Goal: Task Accomplishment & Management: Use online tool/utility

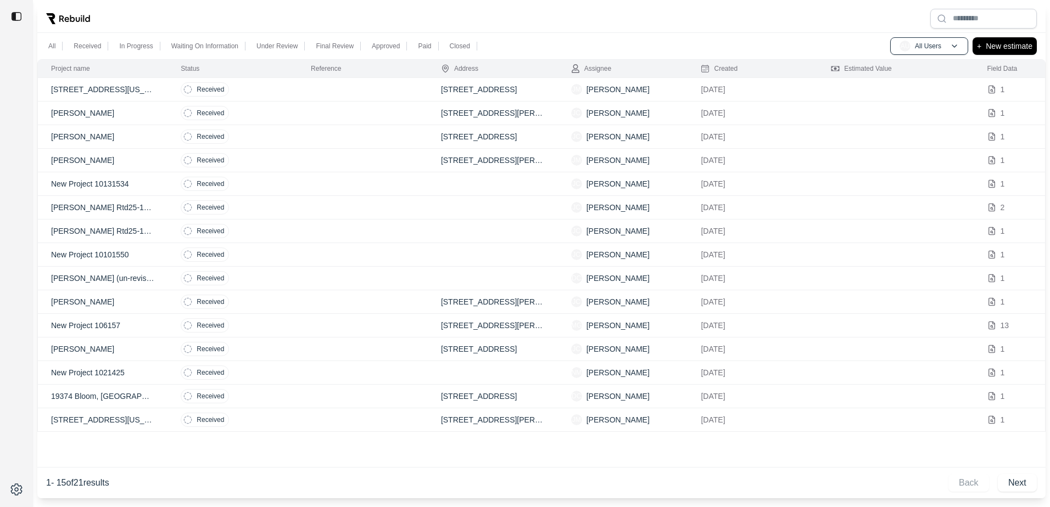
click at [89, 111] on p "[PERSON_NAME]" at bounding box center [102, 113] width 103 height 11
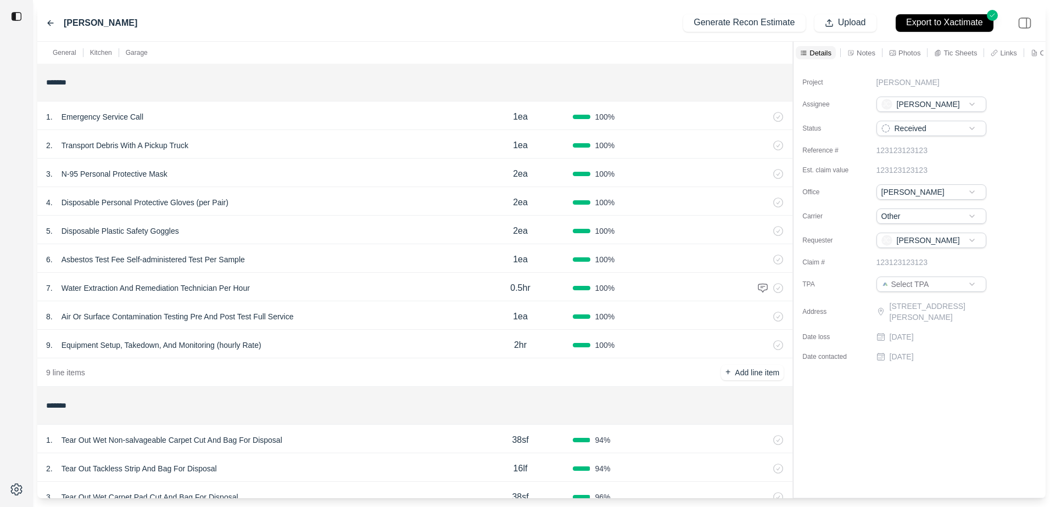
click at [827, 52] on p "Details" at bounding box center [820, 52] width 22 height 9
click at [862, 49] on p "Notes" at bounding box center [866, 52] width 19 height 9
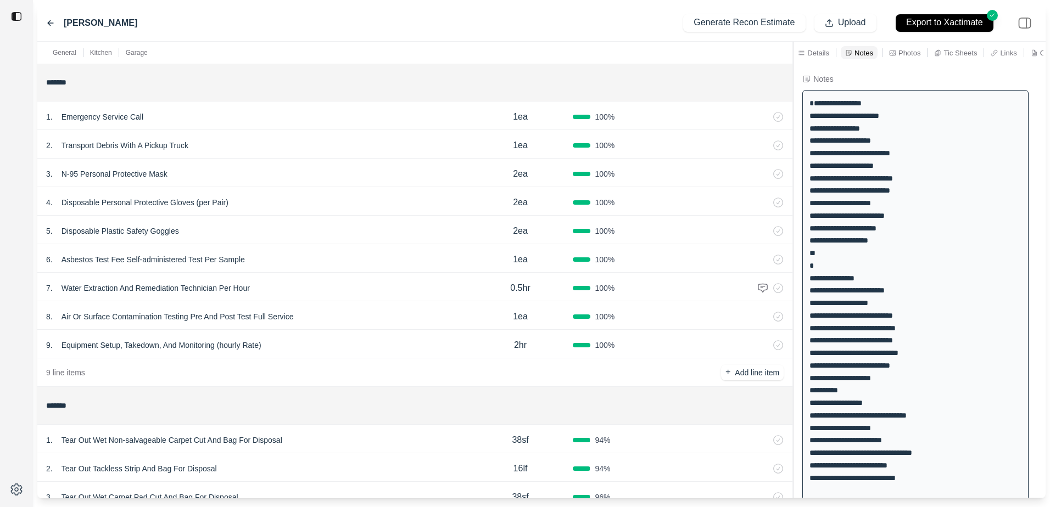
click at [901, 50] on p "Photos" at bounding box center [909, 52] width 22 height 9
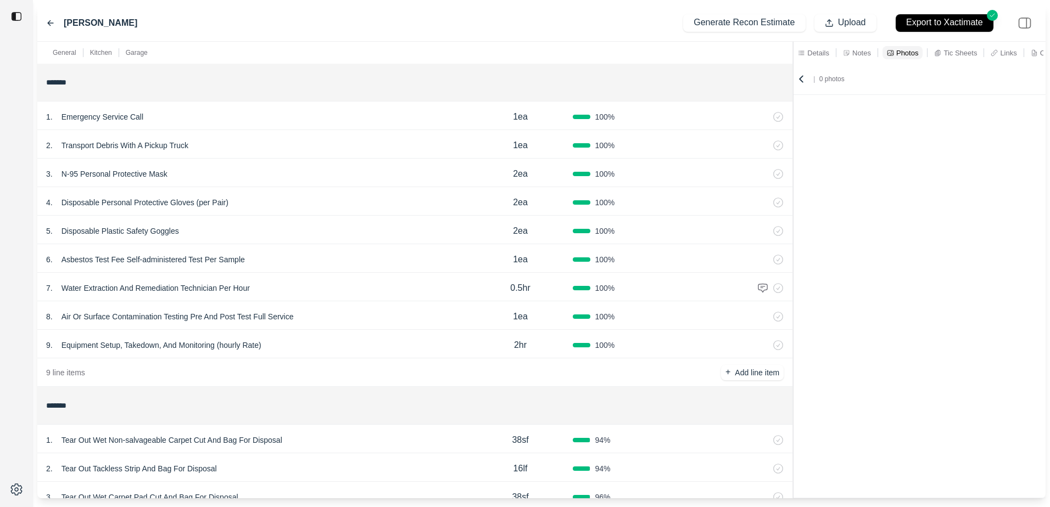
click at [1037, 52] on icon at bounding box center [1034, 52] width 7 height 7
click at [1005, 57] on p "Links" at bounding box center [1004, 52] width 16 height 9
click at [965, 53] on p "Tic Sheets" at bounding box center [955, 52] width 33 height 9
click at [903, 54] on p "Photos" at bounding box center [905, 52] width 22 height 9
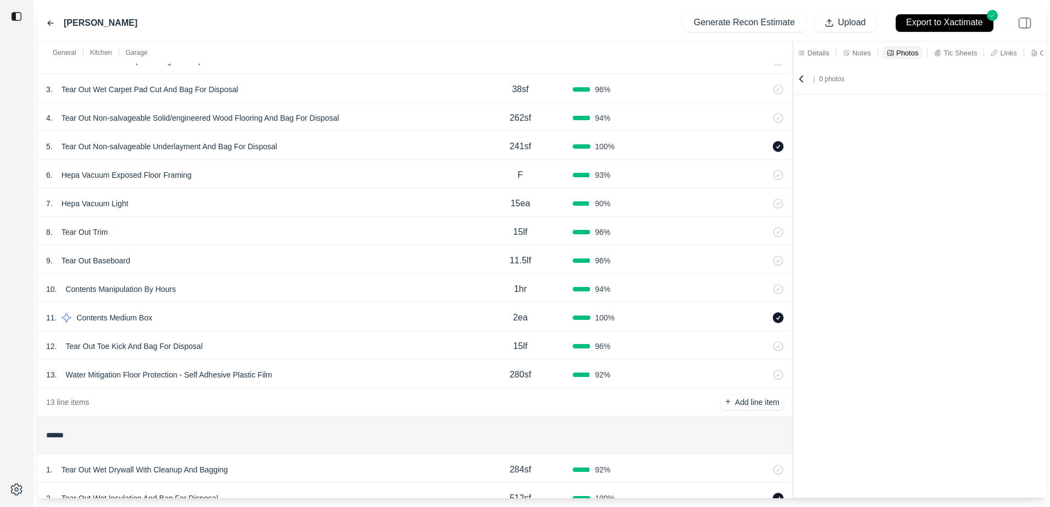
scroll to position [329, 0]
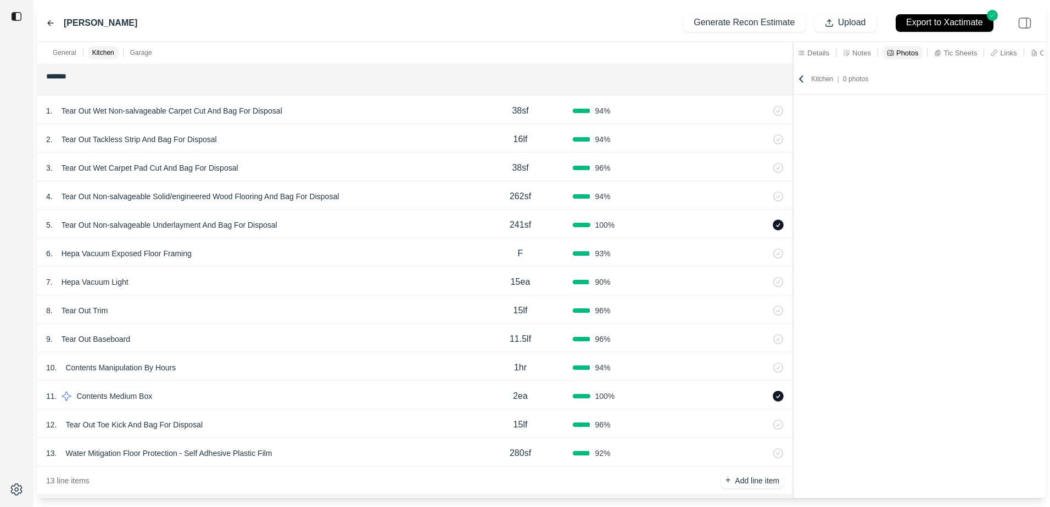
click at [16, 493] on html "[PERSON_NAME] Recon Estimate Upload Export to Xactimate General Kitchen Garage …" at bounding box center [525, 253] width 1050 height 507
click at [16, 440] on html "[PERSON_NAME] Recon Estimate Upload Export to Xactimate General Kitchen Garage …" at bounding box center [525, 253] width 1050 height 507
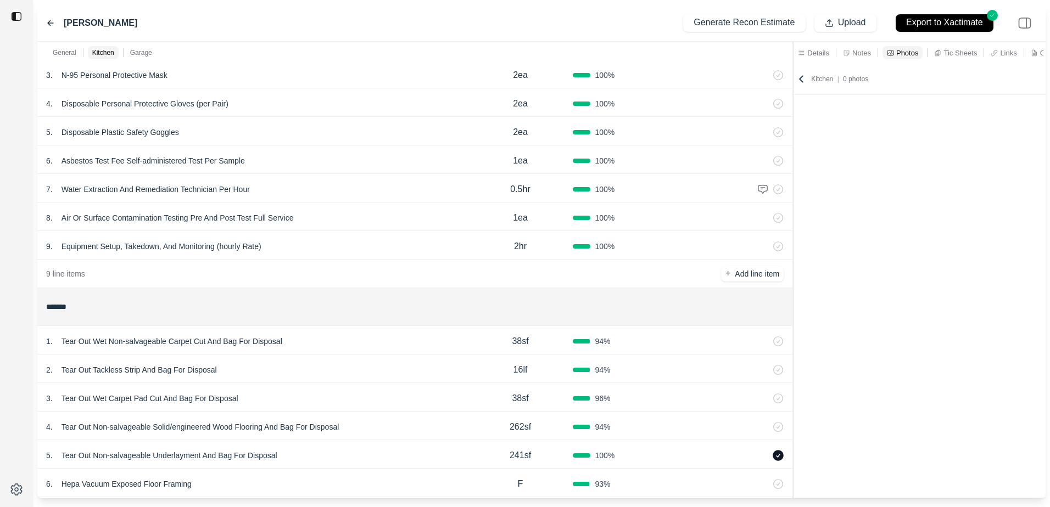
scroll to position [0, 0]
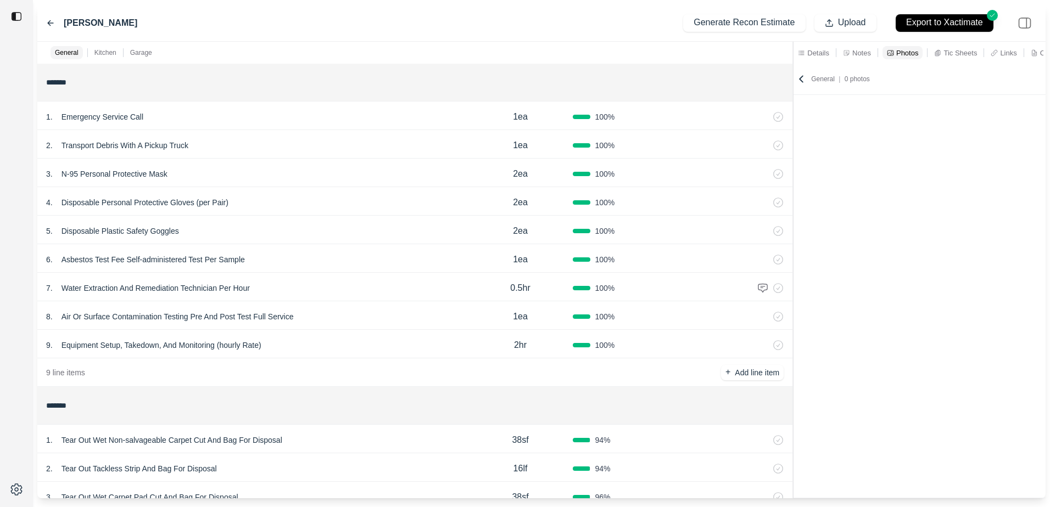
click at [814, 56] on p "Details" at bounding box center [818, 52] width 22 height 9
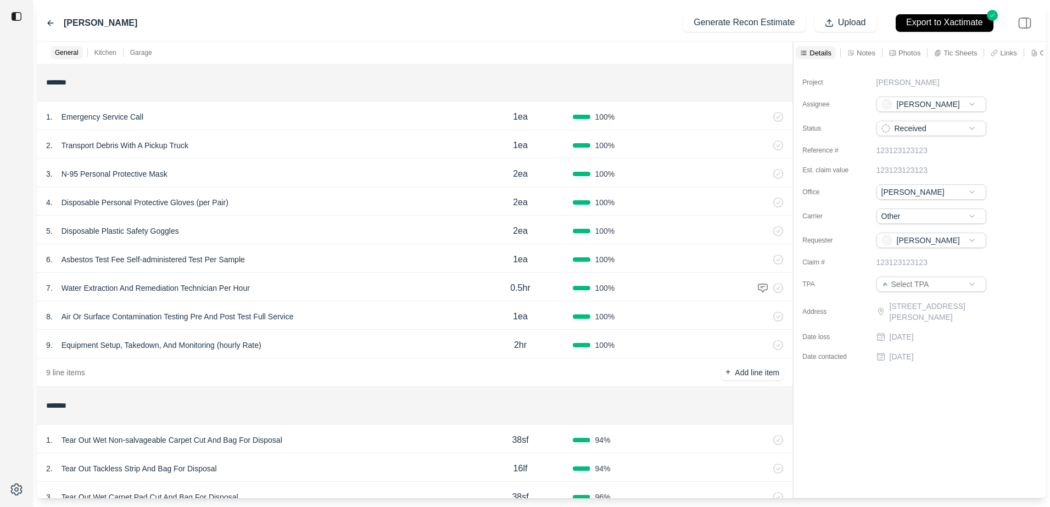
click at [854, 48] on div "Notes" at bounding box center [861, 52] width 32 height 13
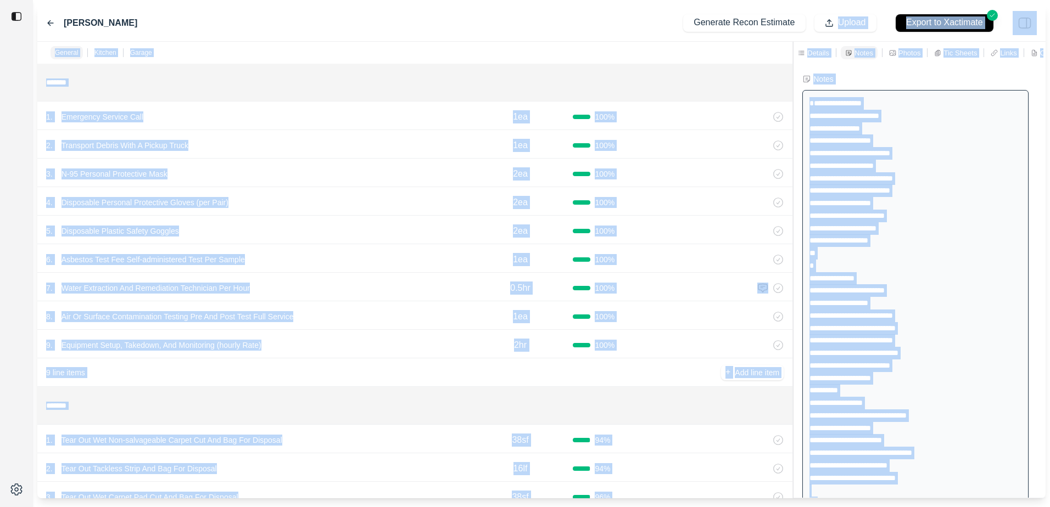
drag, startPoint x: 918, startPoint y: 444, endPoint x: 795, endPoint y: 12, distance: 449.7
click at [795, 12] on div "[PERSON_NAME] Recon Estimate Upload Export to Xactimate General Kitchen Garage …" at bounding box center [541, 251] width 1008 height 494
click at [947, 261] on div "**********" at bounding box center [915, 353] width 226 height 527
click at [977, 310] on div "**********" at bounding box center [915, 353] width 226 height 527
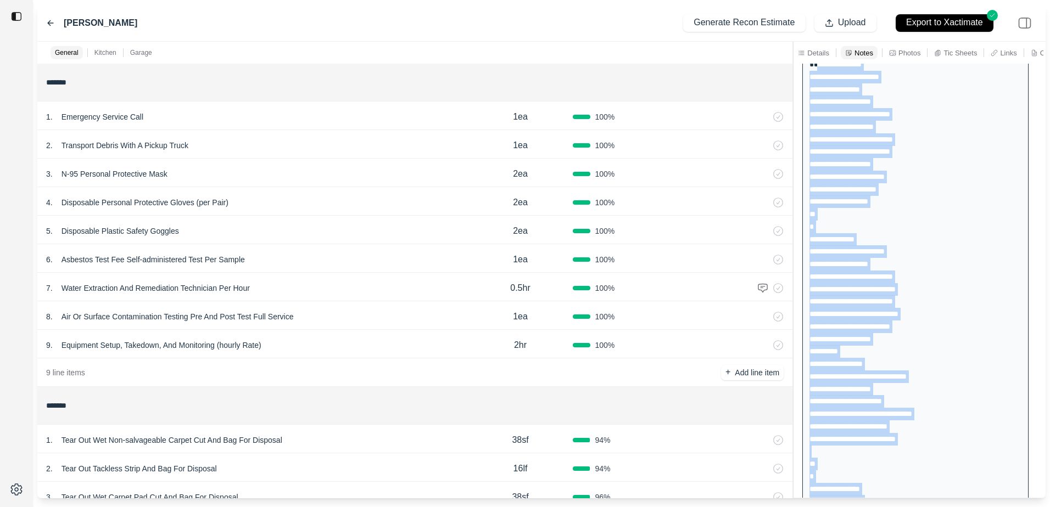
scroll to position [22, 0]
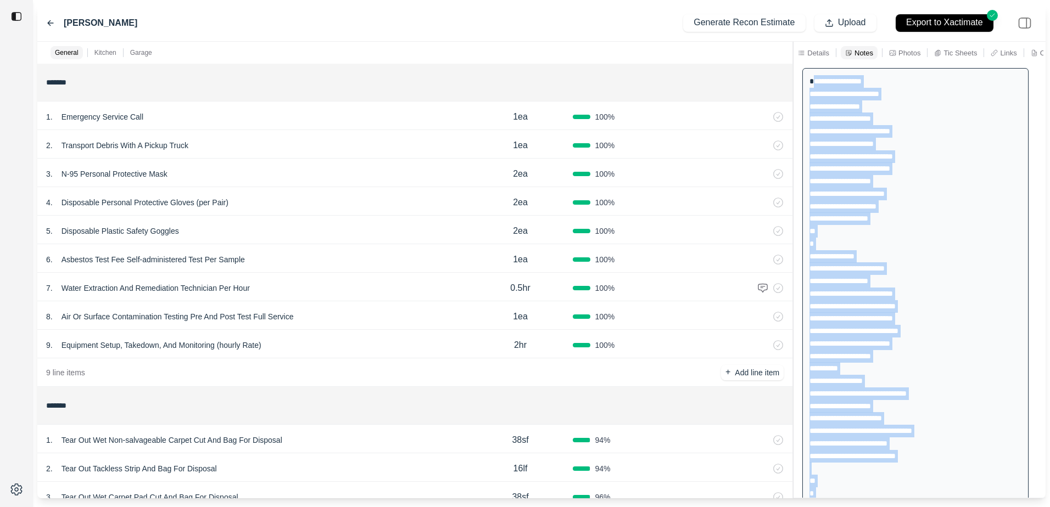
drag, startPoint x: 909, startPoint y: 466, endPoint x: 807, endPoint y: 94, distance: 385.5
click at [807, 94] on div "**********" at bounding box center [915, 331] width 226 height 527
drag, startPoint x: 807, startPoint y: 94, endPoint x: 834, endPoint y: 104, distance: 28.0
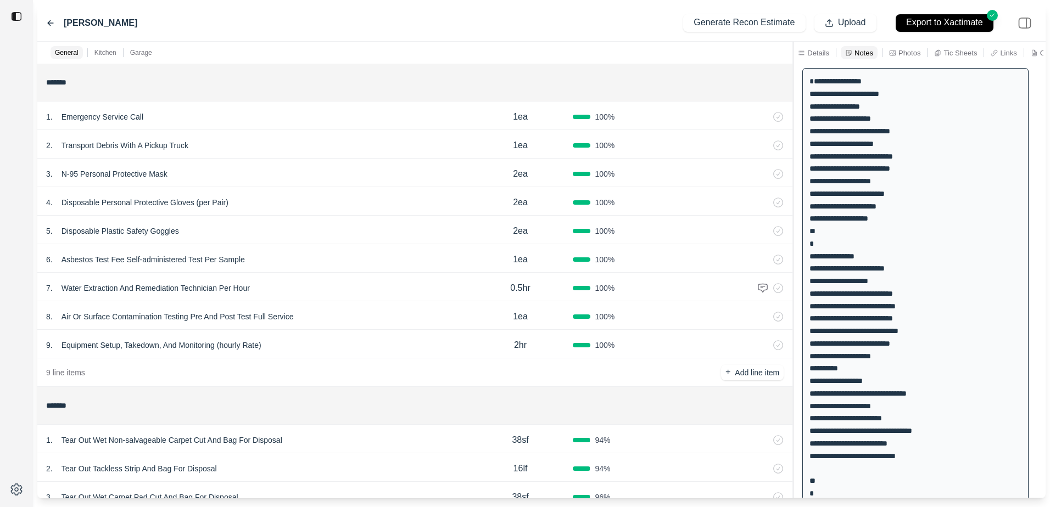
click at [685, 403] on input "*******" at bounding box center [414, 406] width 737 height 20
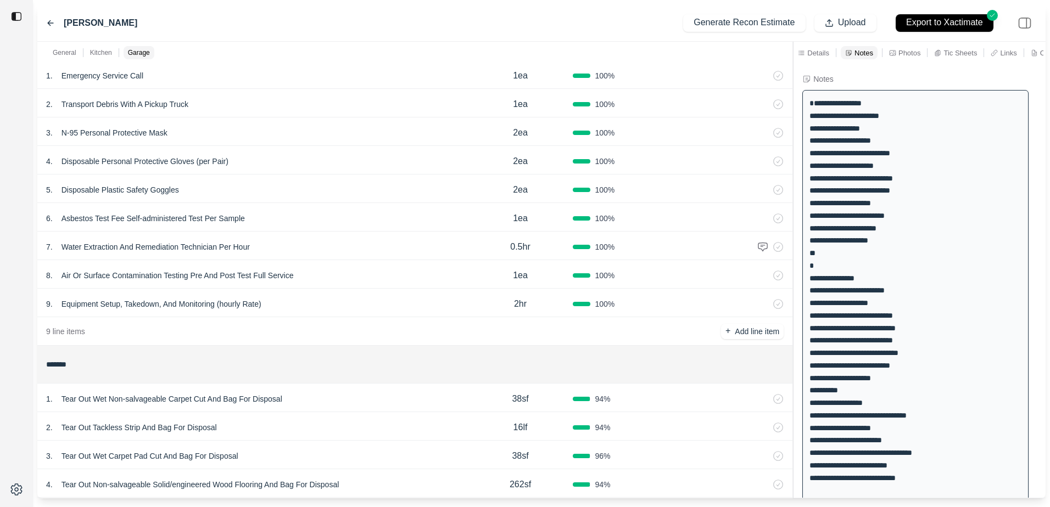
scroll to position [0, 0]
